Goal: Information Seeking & Learning: Stay updated

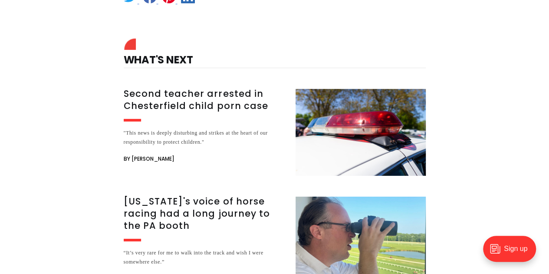
scroll to position [1250, 0]
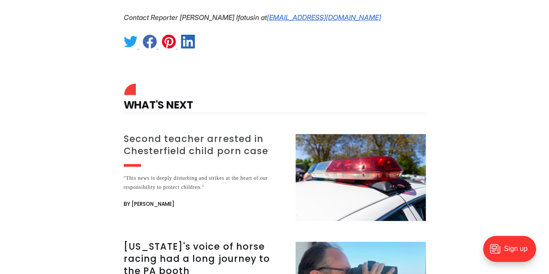
click at [147, 133] on h3 "Second teacher arrested in Chesterfield child porn case" at bounding box center [204, 145] width 161 height 24
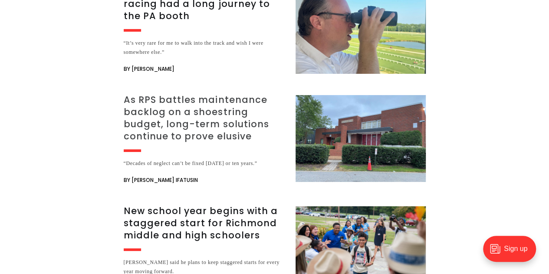
scroll to position [1504, 0]
click at [143, 94] on h3 "As RPS battles maintenance backlog on a shoestring budget, long-term solutions …" at bounding box center [204, 118] width 161 height 49
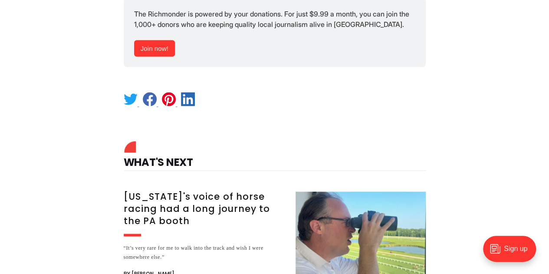
scroll to position [646, 0]
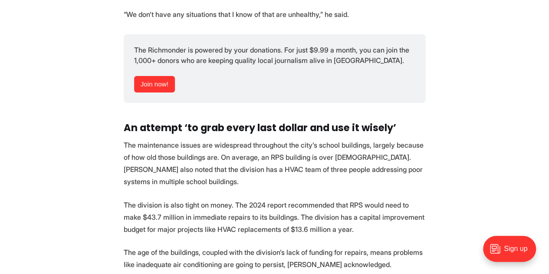
scroll to position [1537, 0]
